Goal: Find specific page/section: Find specific page/section

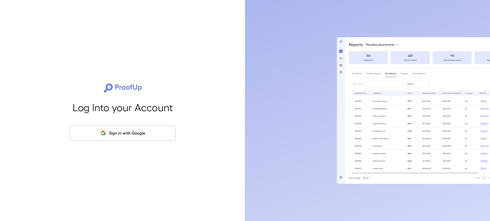
click at [133, 130] on button "Sign in with Google" at bounding box center [122, 133] width 106 height 15
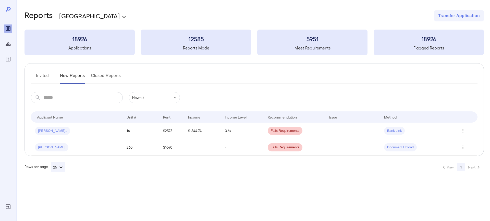
click at [42, 75] on button "Invited" at bounding box center [42, 78] width 23 height 12
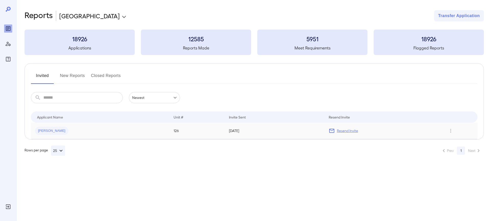
click at [45, 132] on span "[PERSON_NAME]" at bounding box center [51, 131] width 33 height 5
